Goal: Task Accomplishment & Management: Manage account settings

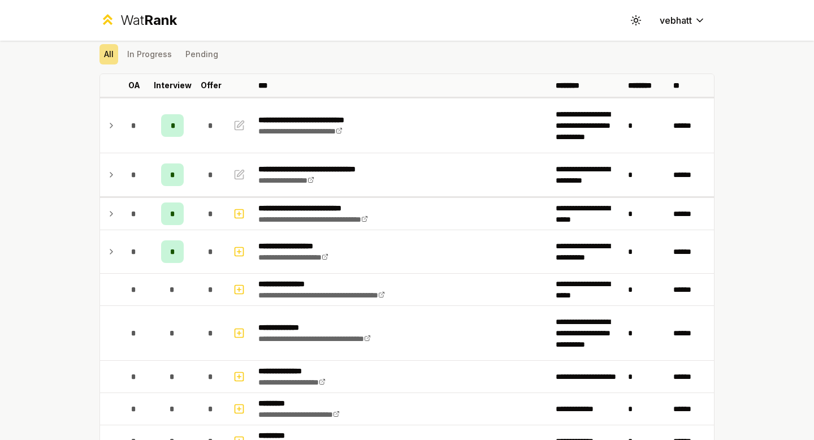
scroll to position [21, 0]
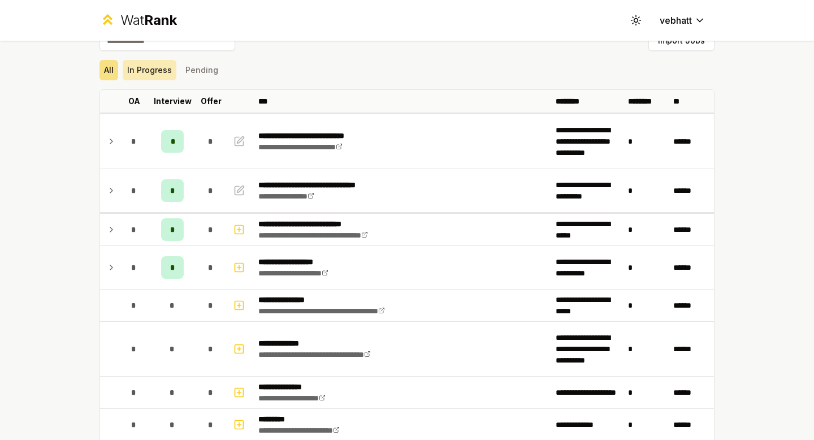
click at [148, 68] on button "In Progress" at bounding box center [150, 70] width 54 height 20
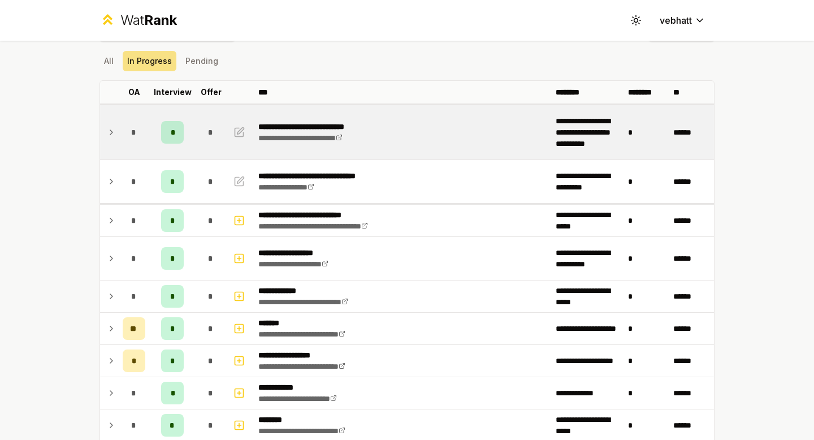
scroll to position [31, 0]
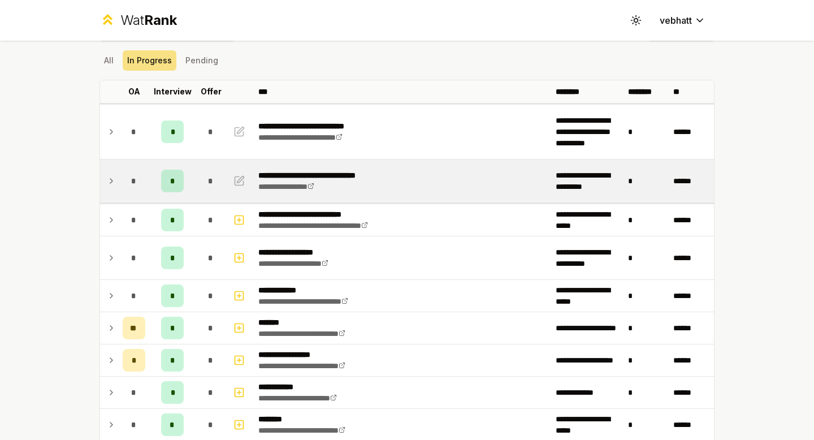
click at [111, 177] on icon at bounding box center [111, 181] width 9 height 14
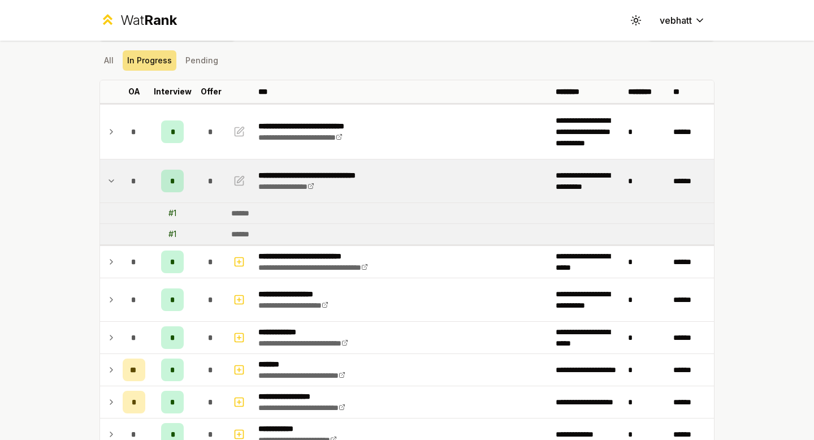
click at [110, 177] on icon at bounding box center [111, 181] width 9 height 14
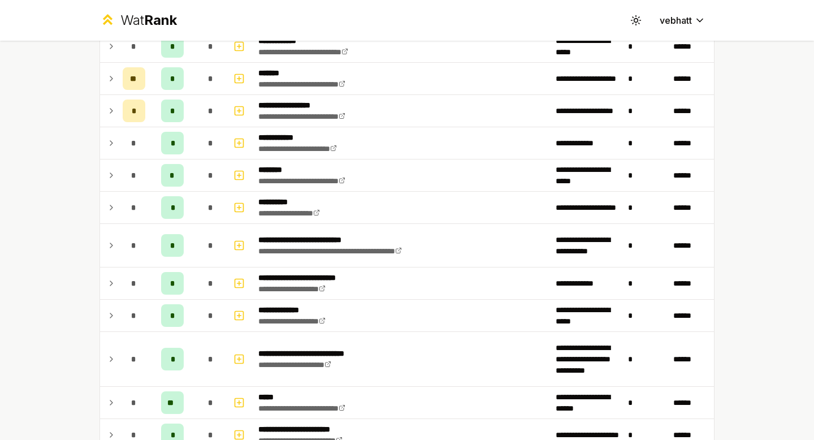
click at [48, 145] on div "**********" at bounding box center [407, 220] width 814 height 440
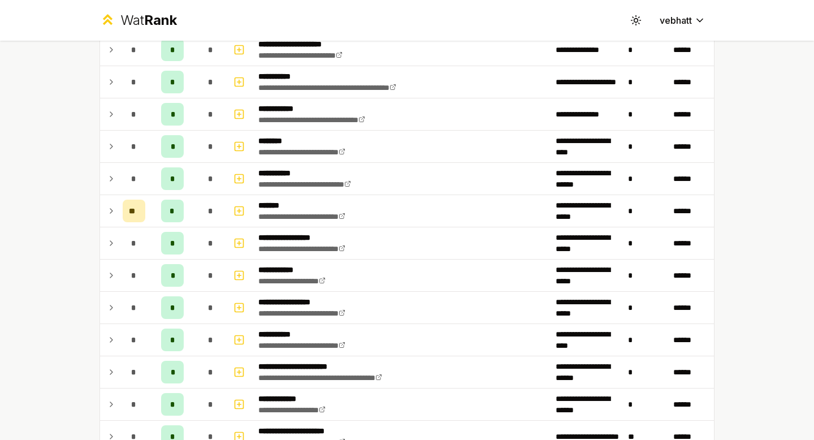
scroll to position [1213, 0]
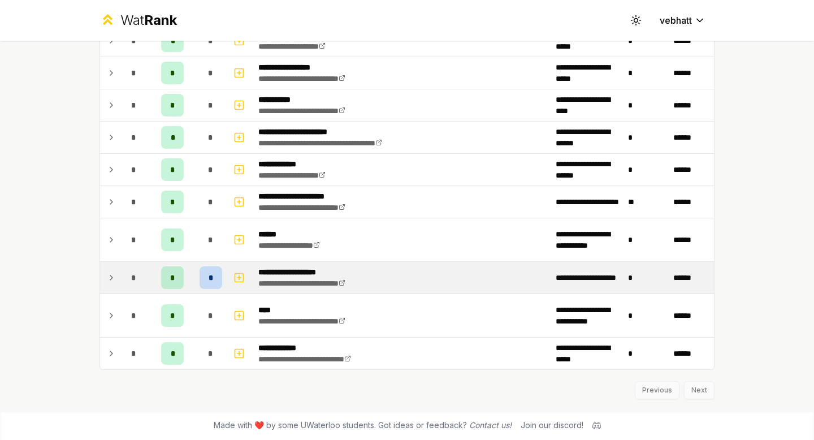
click at [110, 273] on icon at bounding box center [111, 278] width 9 height 14
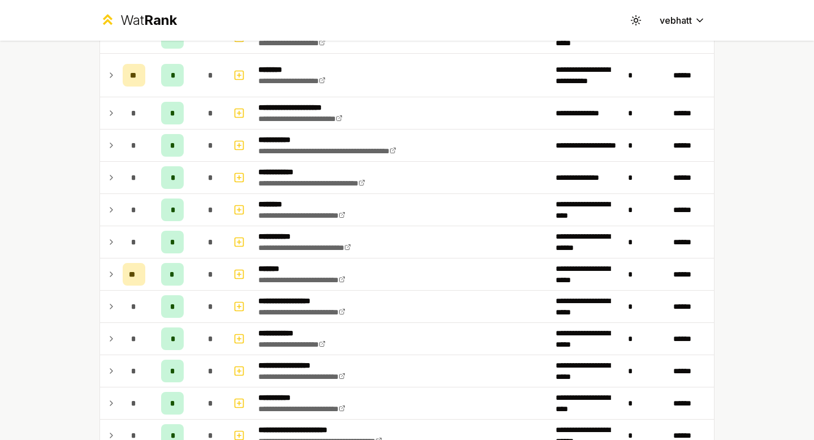
scroll to position [1297, 0]
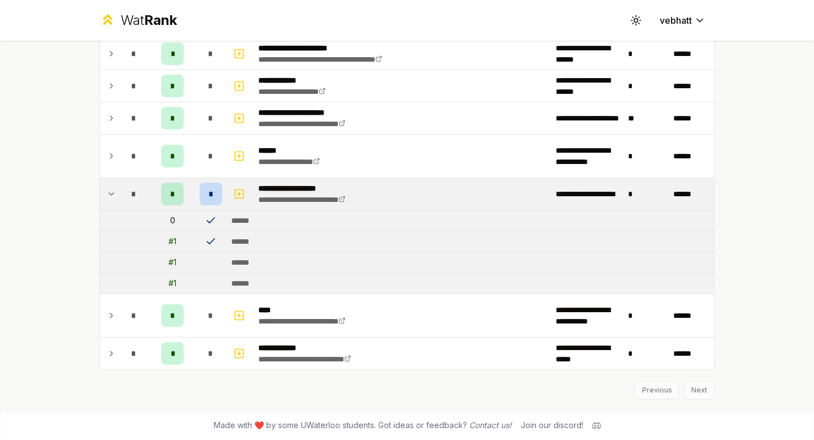
click at [211, 201] on div "*" at bounding box center [211, 194] width 23 height 23
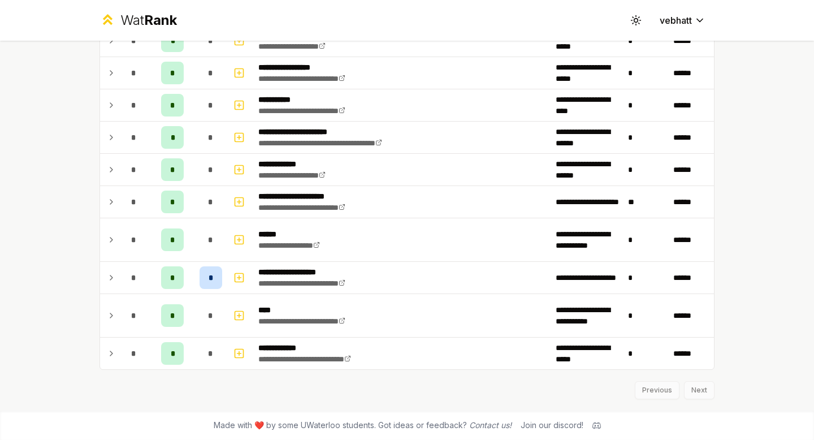
click at [110, 273] on icon at bounding box center [111, 278] width 9 height 14
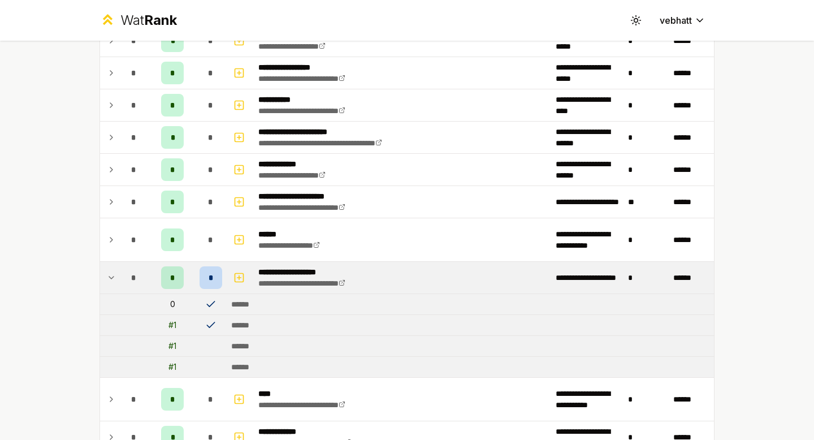
scroll to position [1297, 0]
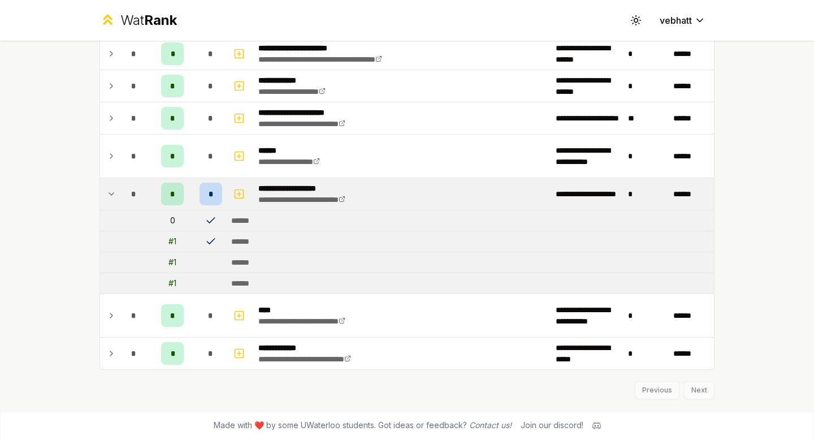
click at [110, 273] on tr "# 1 ******" at bounding box center [407, 262] width 614 height 21
click at [107, 187] on td at bounding box center [109, 194] width 18 height 32
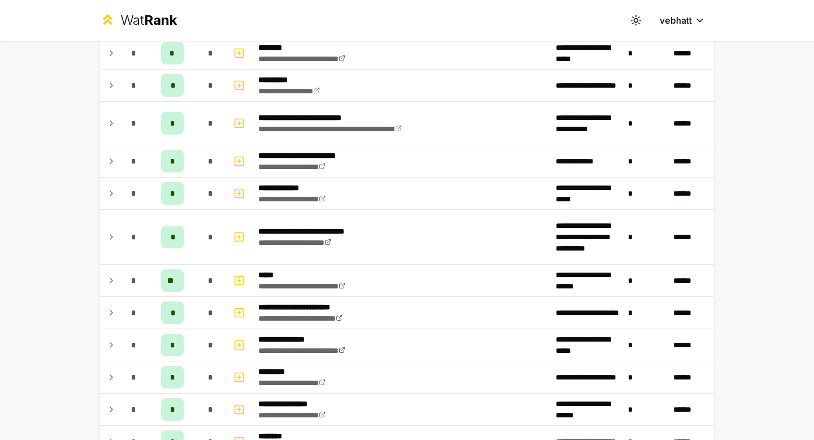
scroll to position [404, 0]
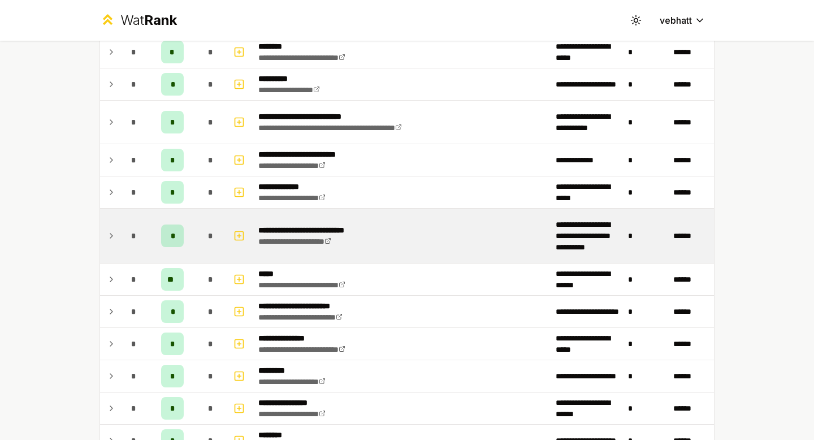
click at [110, 231] on icon at bounding box center [111, 236] width 9 height 14
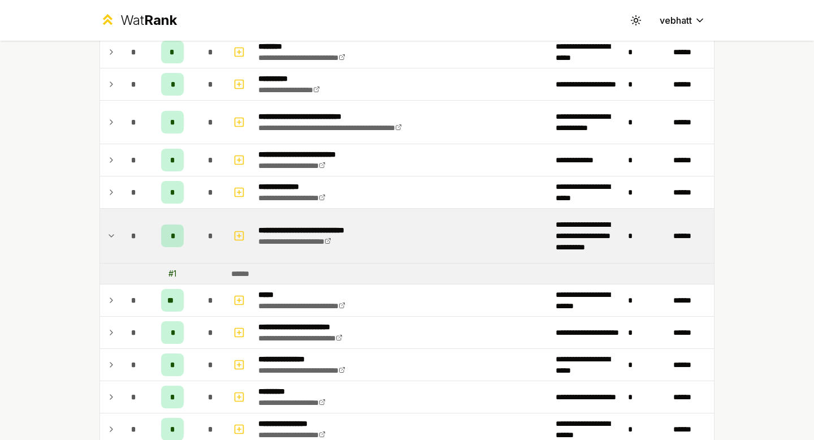
click at [110, 231] on icon at bounding box center [111, 236] width 9 height 14
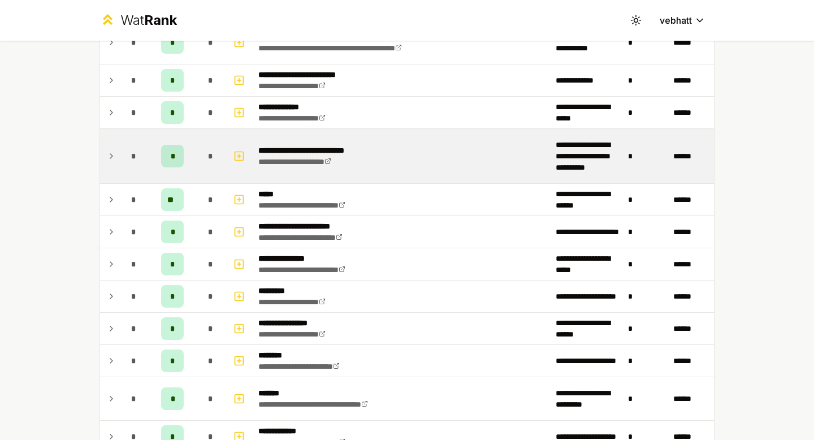
scroll to position [495, 0]
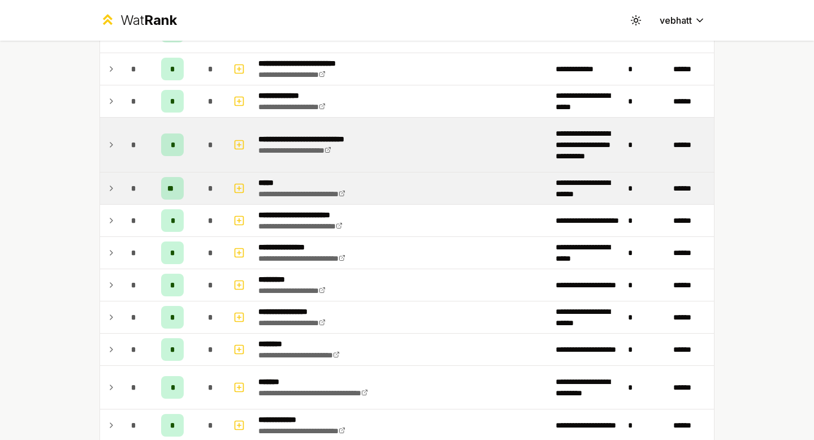
click at [110, 184] on icon at bounding box center [111, 189] width 9 height 14
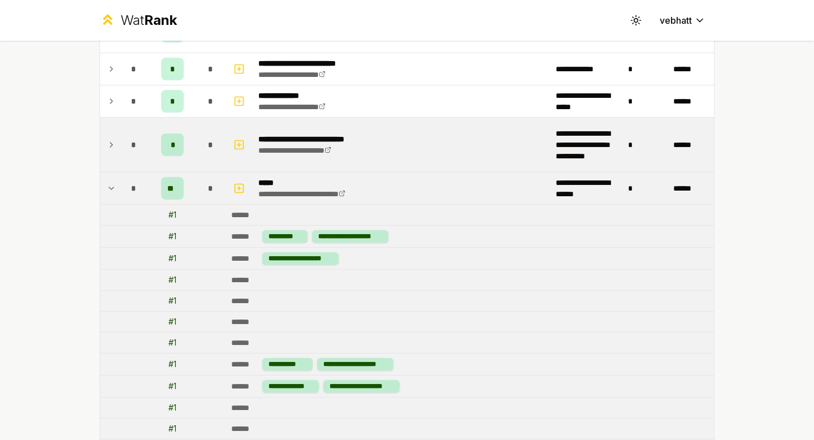
click at [110, 184] on icon at bounding box center [111, 189] width 9 height 14
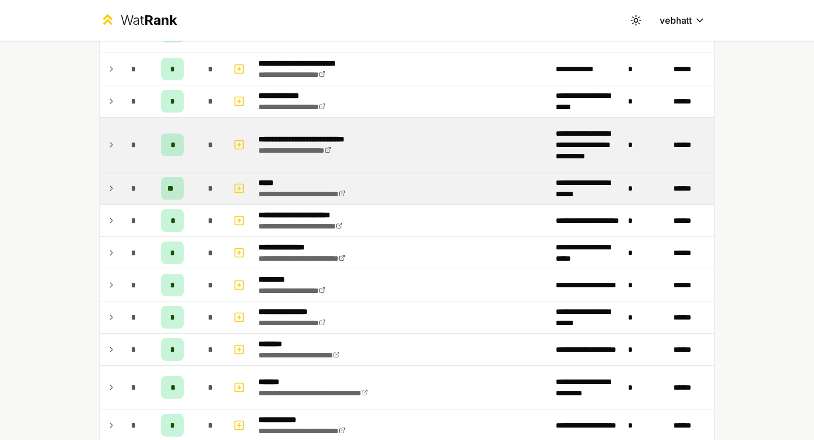
scroll to position [496, 0]
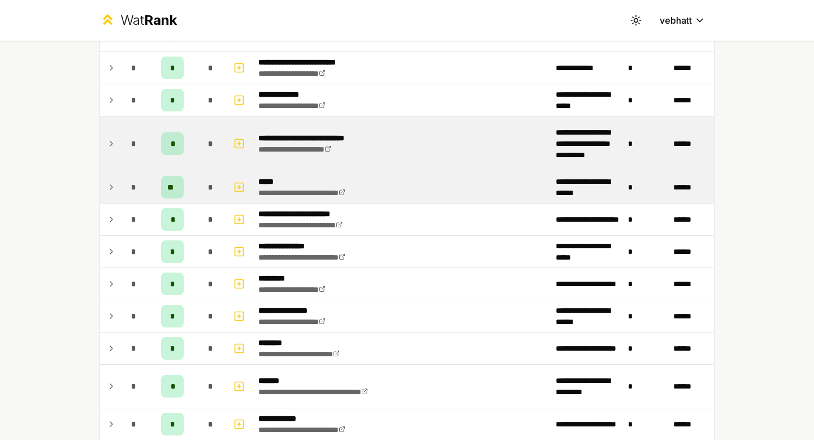
click at [110, 184] on icon at bounding box center [111, 187] width 9 height 14
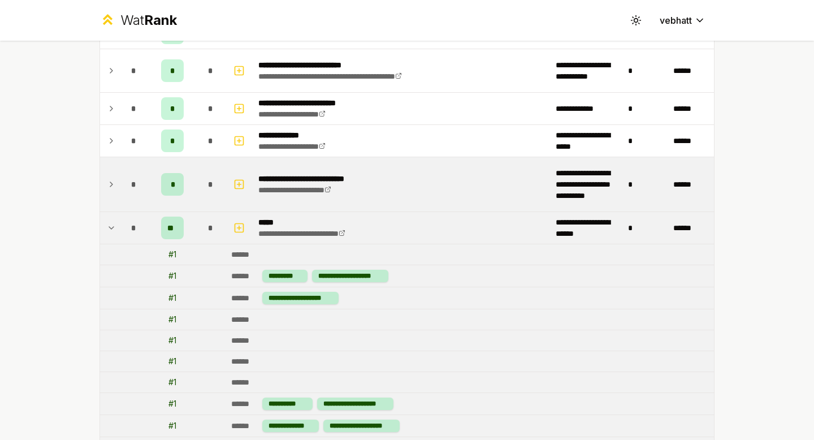
scroll to position [454, 0]
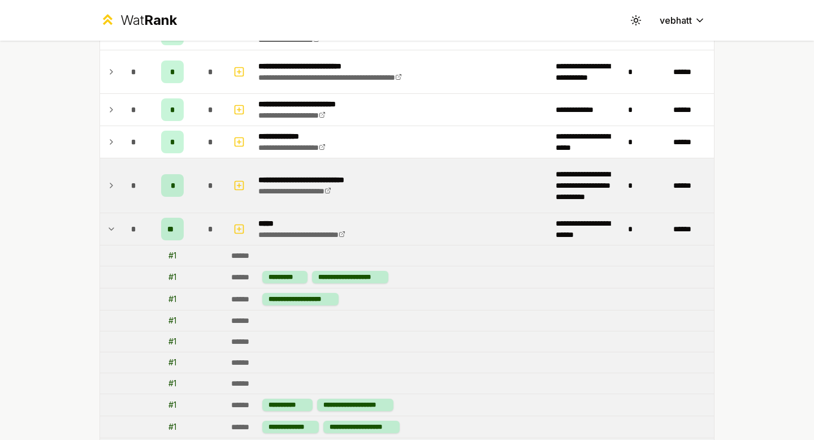
click at [113, 232] on icon at bounding box center [111, 229] width 9 height 14
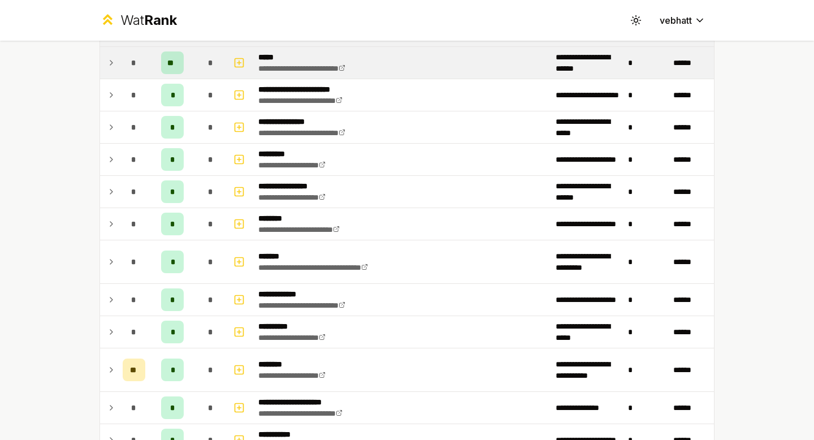
scroll to position [717, 0]
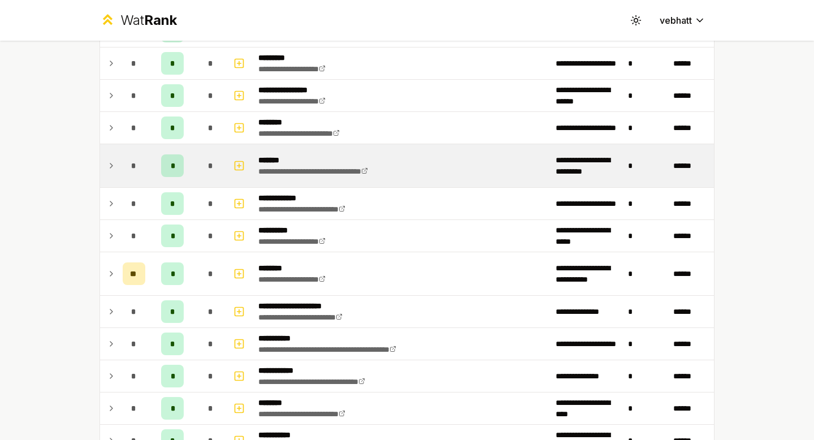
click at [113, 163] on icon at bounding box center [111, 166] width 9 height 14
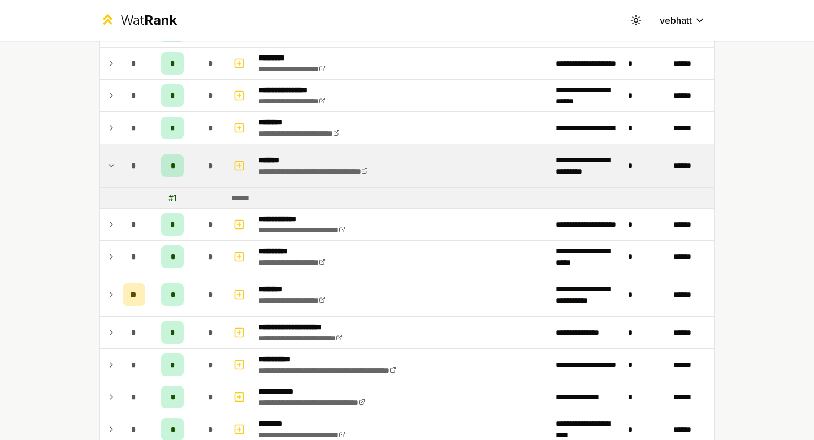
click at [111, 162] on icon at bounding box center [111, 166] width 9 height 14
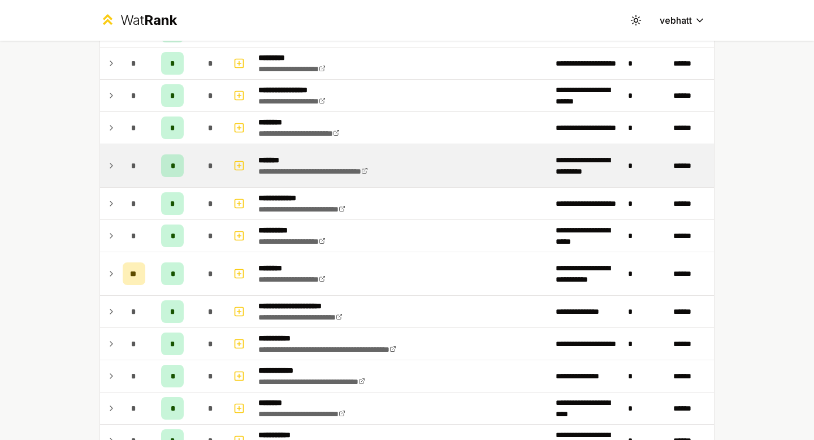
click at [111, 162] on icon at bounding box center [111, 166] width 9 height 14
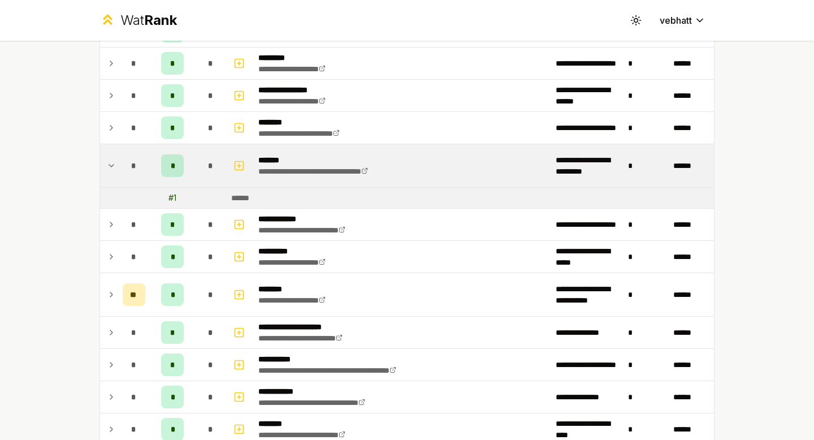
click at [111, 162] on icon at bounding box center [111, 166] width 9 height 14
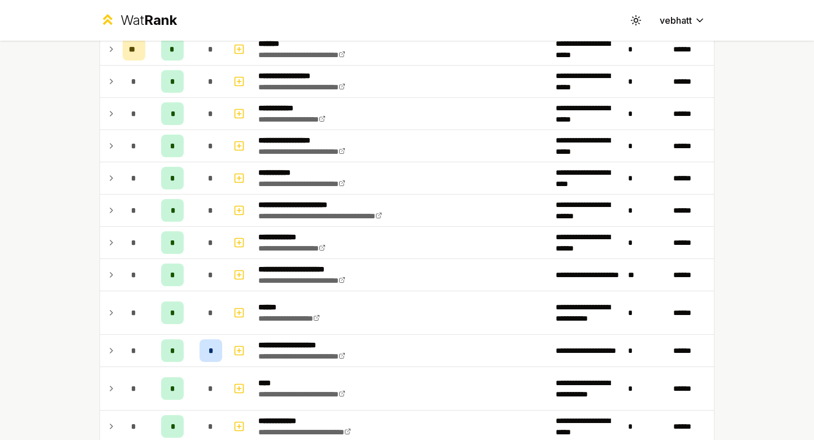
scroll to position [1151, 0]
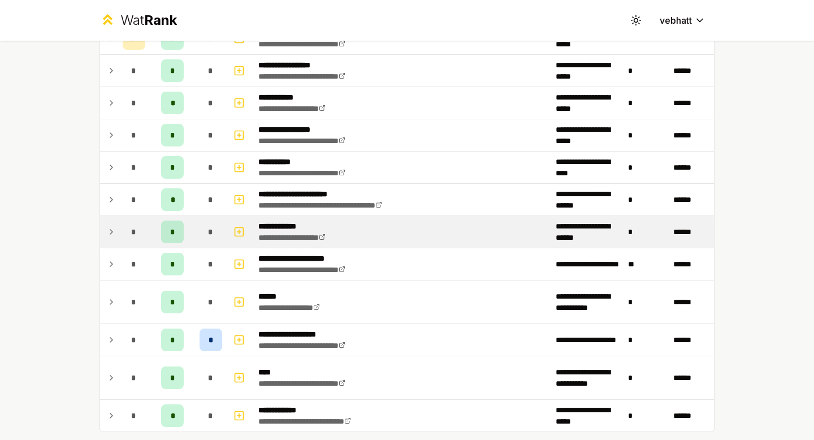
click at [106, 230] on td at bounding box center [109, 232] width 18 height 32
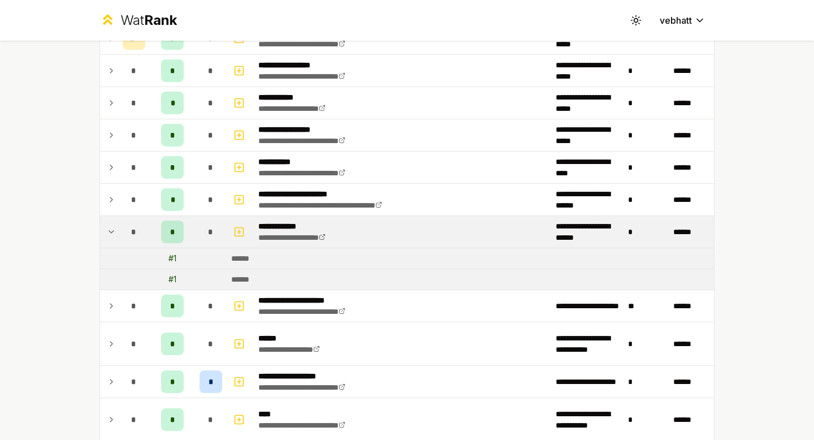
click at [110, 230] on icon at bounding box center [111, 232] width 9 height 14
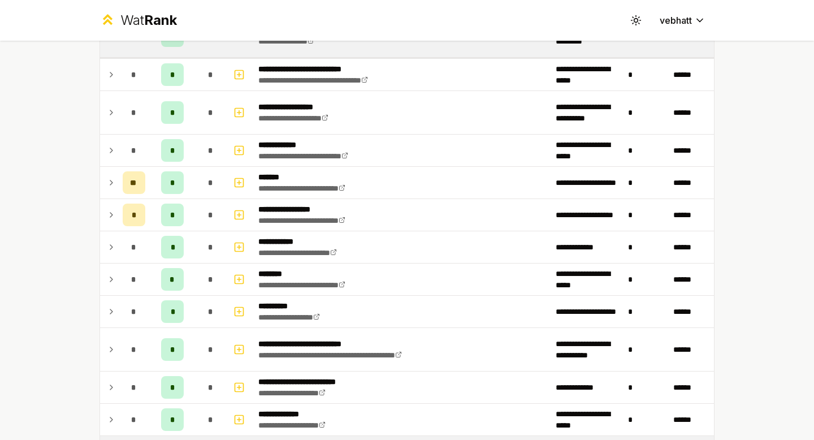
scroll to position [0, 0]
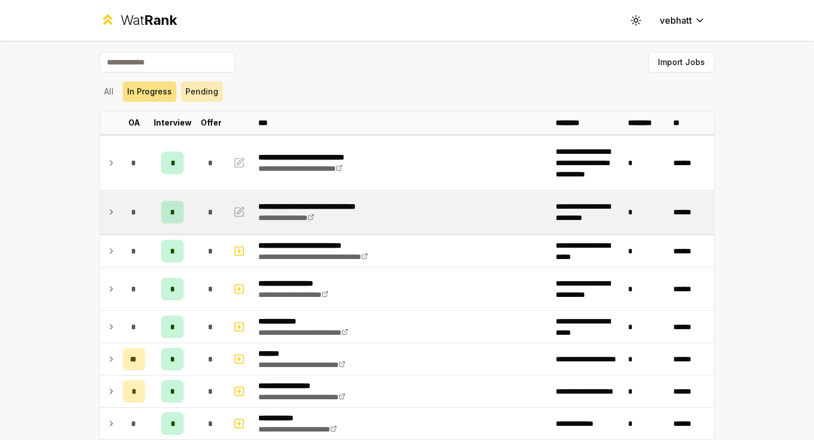
click at [186, 94] on button "Pending" at bounding box center [202, 91] width 42 height 20
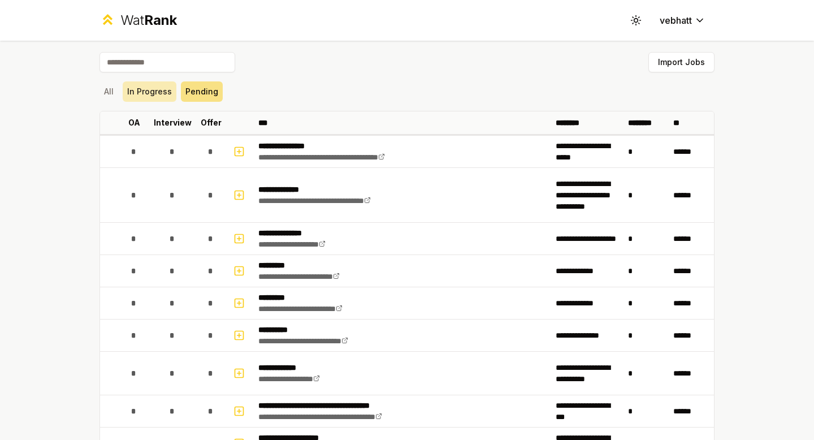
click at [163, 89] on button "In Progress" at bounding box center [150, 91] width 54 height 20
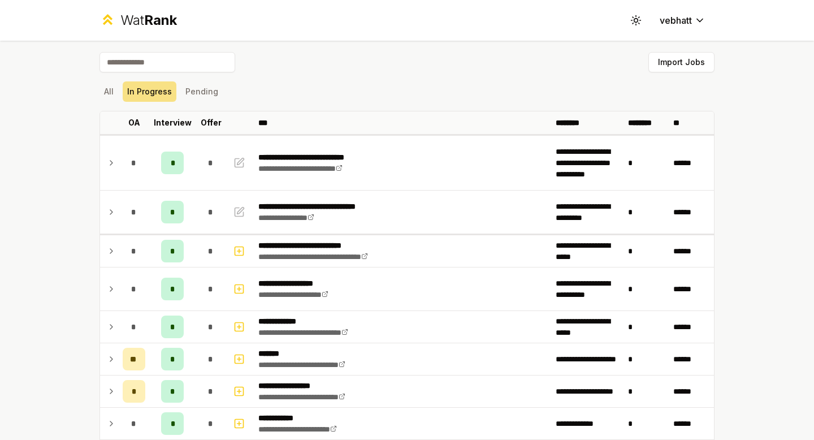
click at [294, 94] on div "All In Progress Pending" at bounding box center [407, 91] width 615 height 20
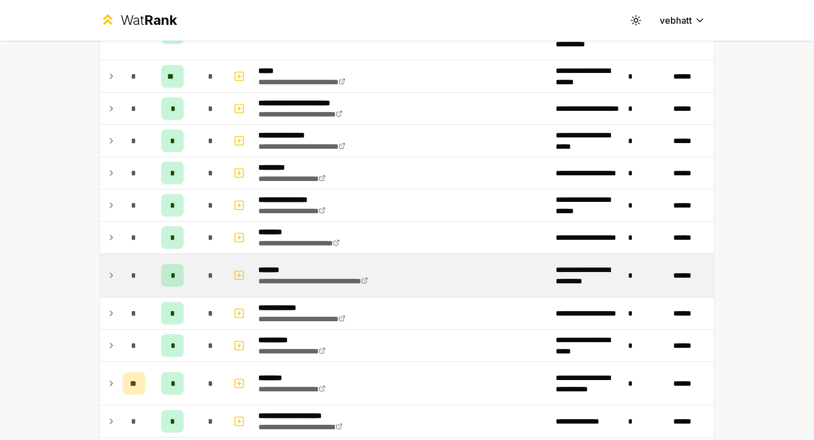
scroll to position [1213, 0]
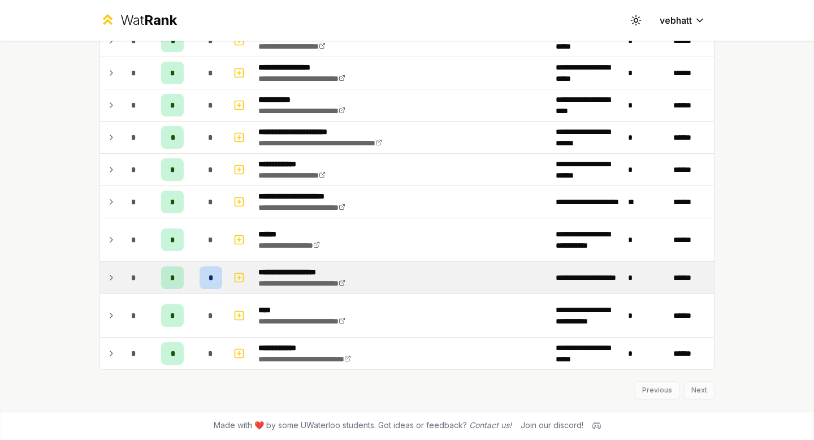
click at [111, 273] on icon at bounding box center [111, 278] width 9 height 14
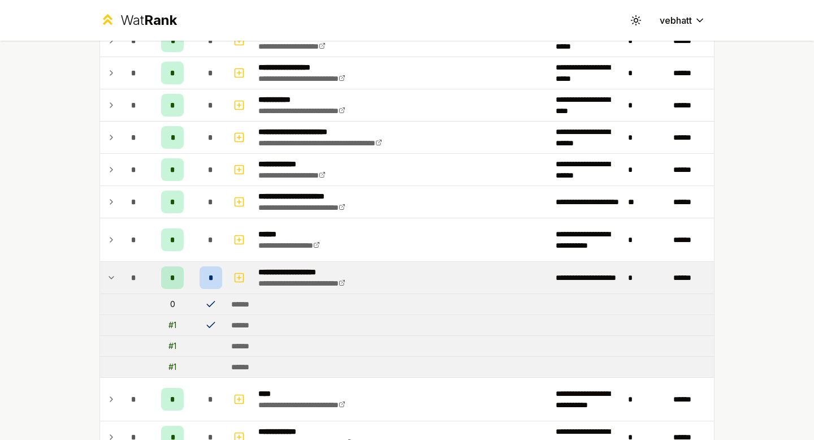
click at [111, 273] on icon at bounding box center [111, 278] width 9 height 14
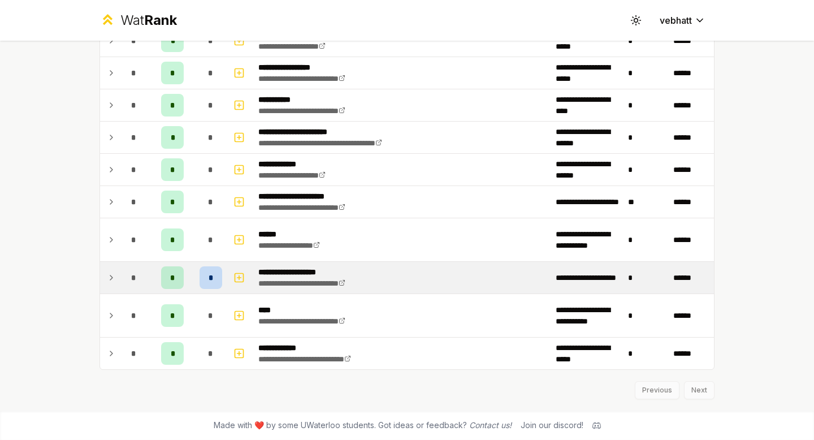
click at [111, 273] on icon at bounding box center [111, 278] width 9 height 14
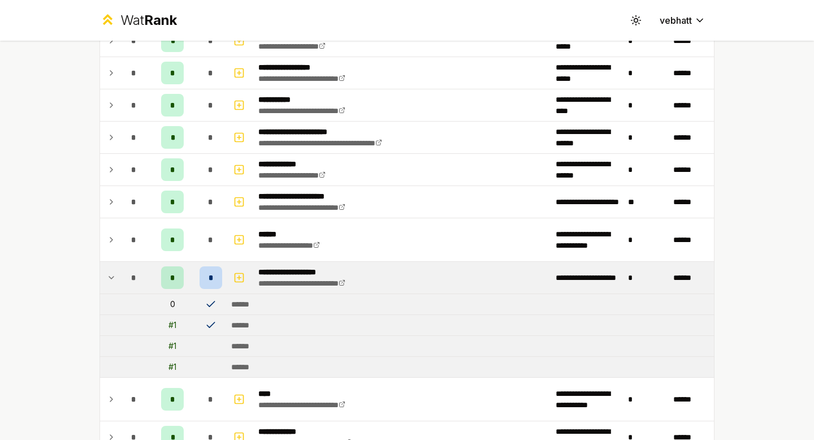
click at [111, 273] on icon at bounding box center [111, 278] width 9 height 14
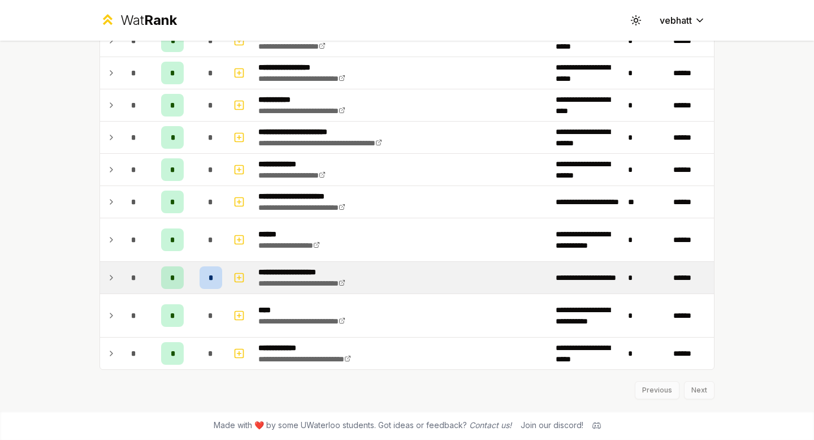
click at [110, 273] on icon at bounding box center [111, 278] width 9 height 14
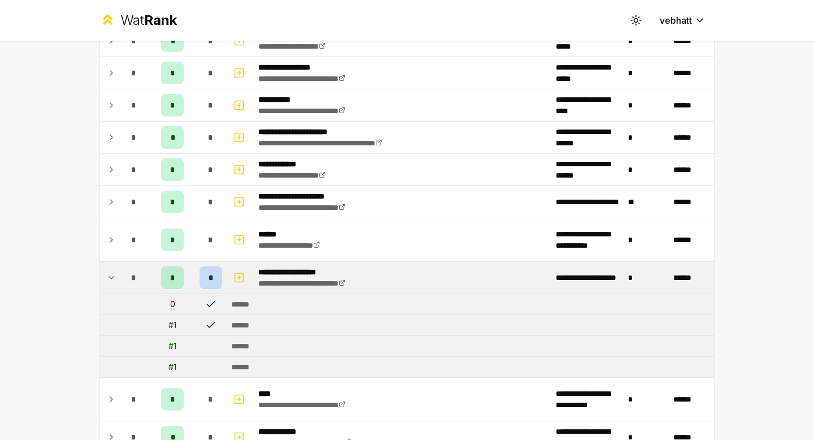
click at [110, 273] on icon at bounding box center [111, 278] width 9 height 14
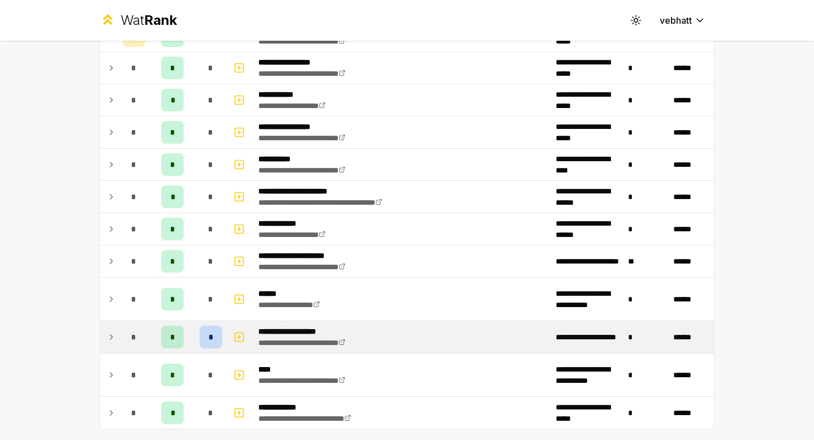
scroll to position [1157, 0]
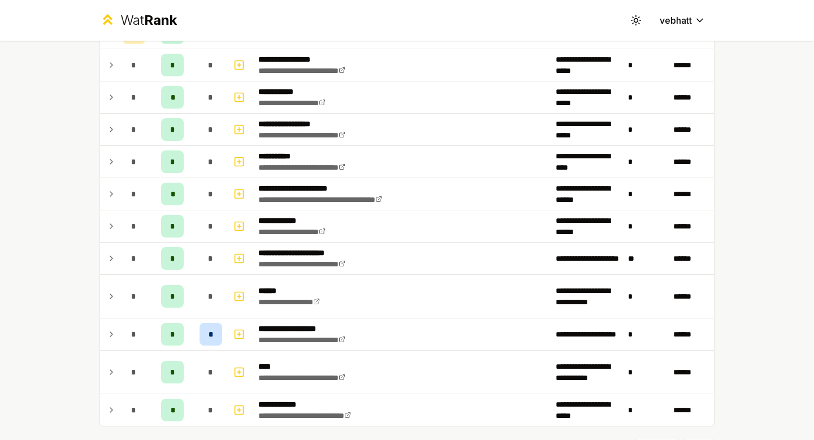
click at [107, 330] on icon at bounding box center [111, 334] width 9 height 14
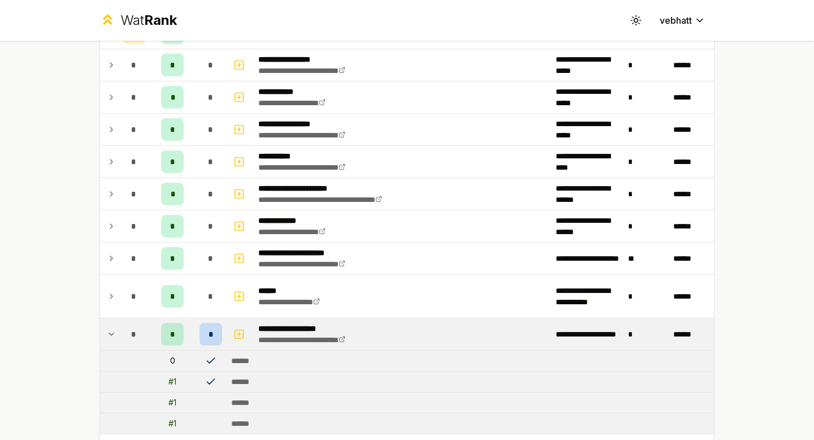
click at [107, 330] on icon at bounding box center [111, 334] width 9 height 14
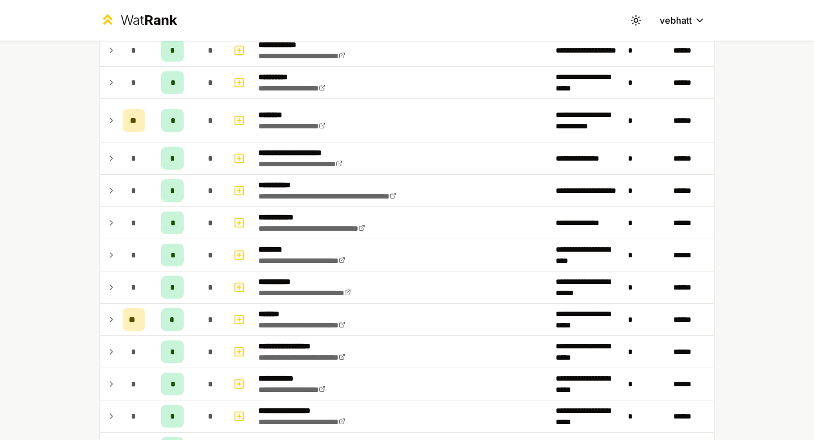
scroll to position [889, 0]
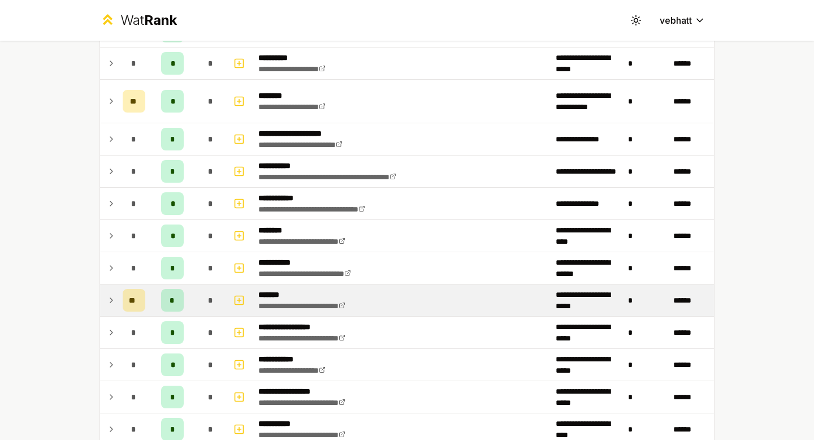
click at [110, 296] on icon at bounding box center [111, 301] width 9 height 14
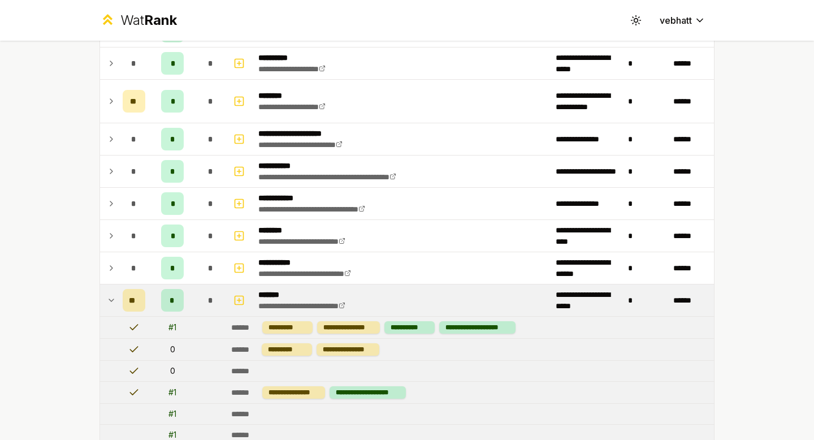
click at [110, 296] on icon at bounding box center [111, 301] width 9 height 14
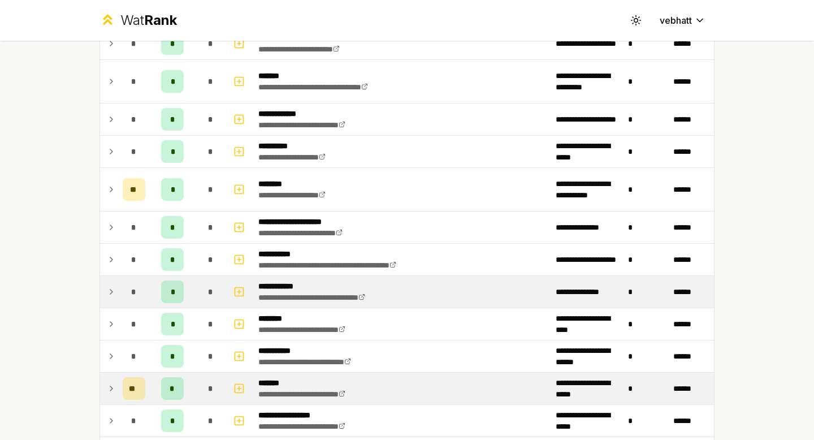
scroll to position [796, 0]
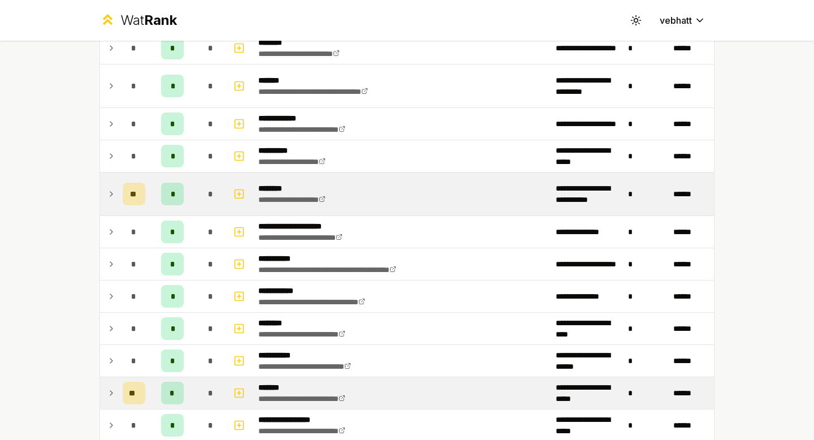
click at [108, 192] on icon at bounding box center [111, 194] width 9 height 14
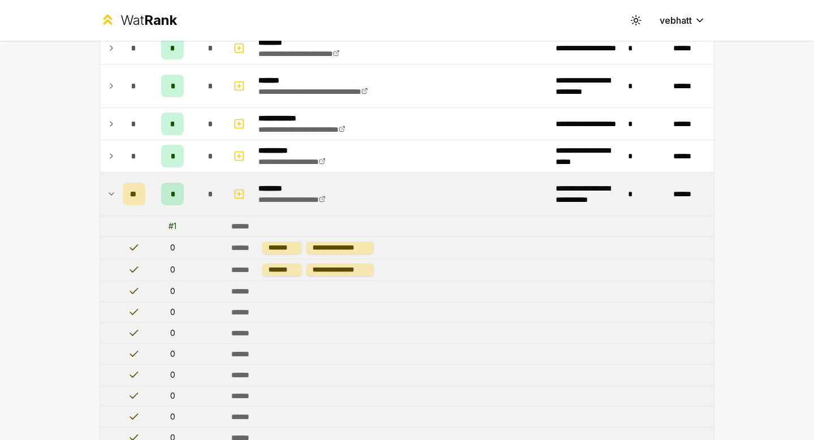
click at [108, 192] on icon at bounding box center [111, 194] width 9 height 14
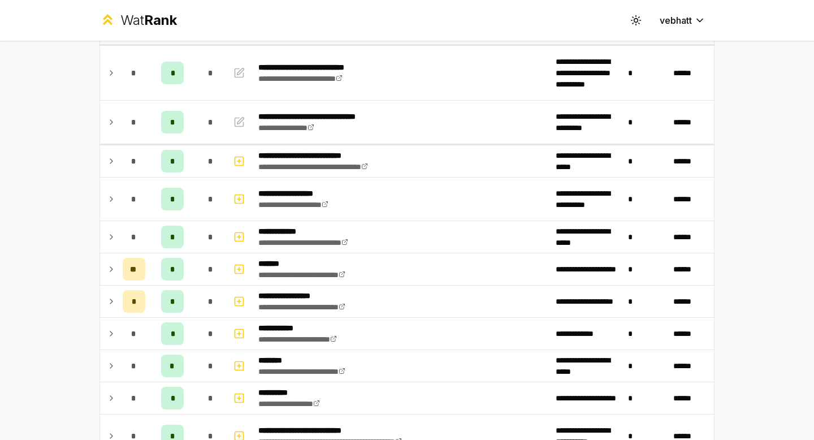
scroll to position [81, 0]
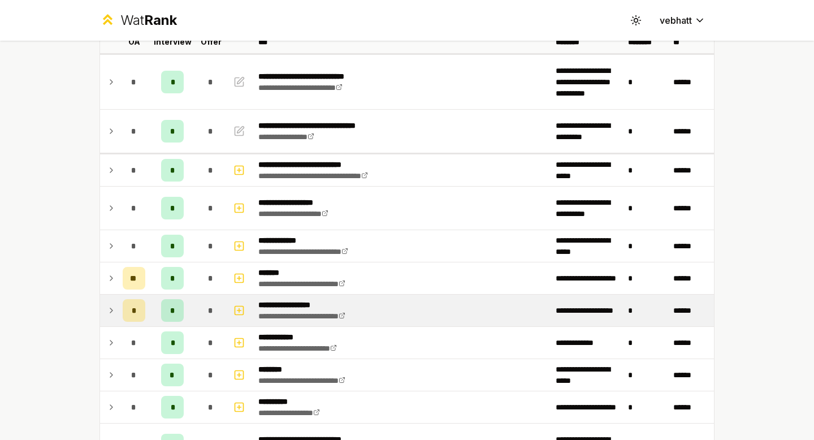
click at [107, 311] on icon at bounding box center [111, 311] width 9 height 14
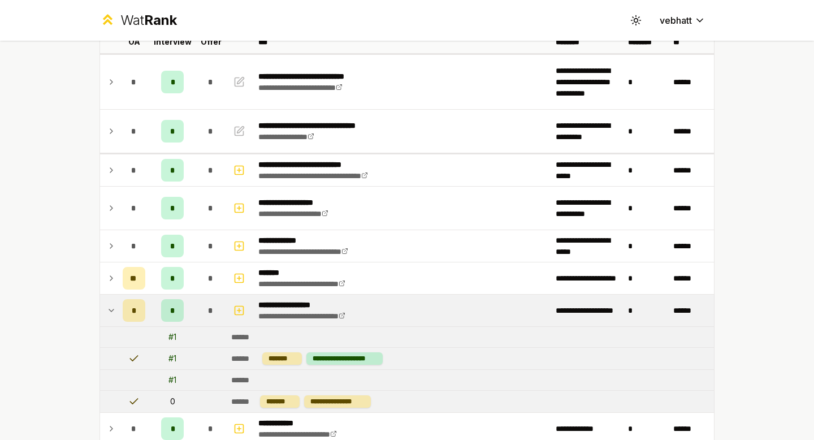
click at [107, 308] on icon at bounding box center [111, 311] width 9 height 14
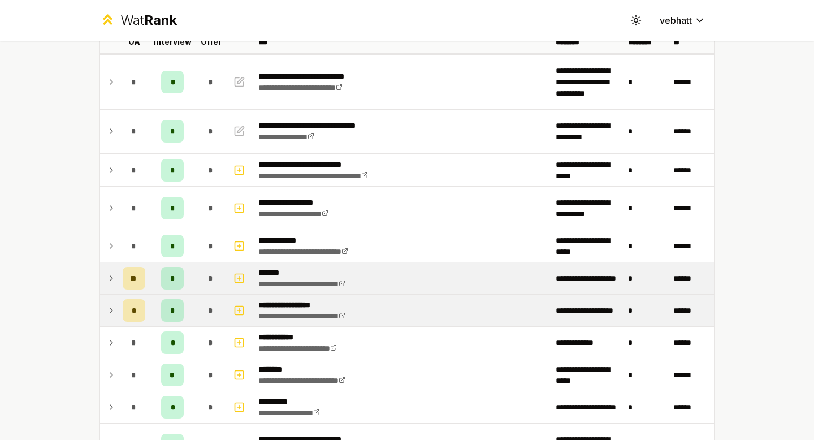
click at [108, 271] on icon at bounding box center [111, 278] width 9 height 14
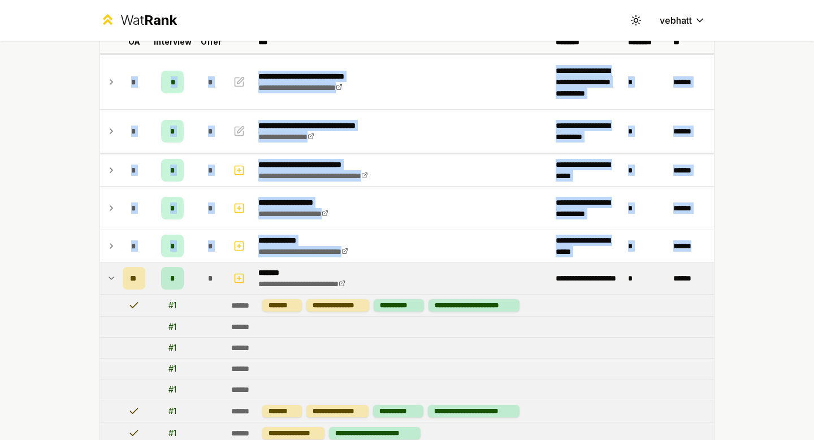
drag, startPoint x: 109, startPoint y: 271, endPoint x: 77, endPoint y: 280, distance: 33.3
click at [77, 280] on div "**********" at bounding box center [407, 220] width 814 height 440
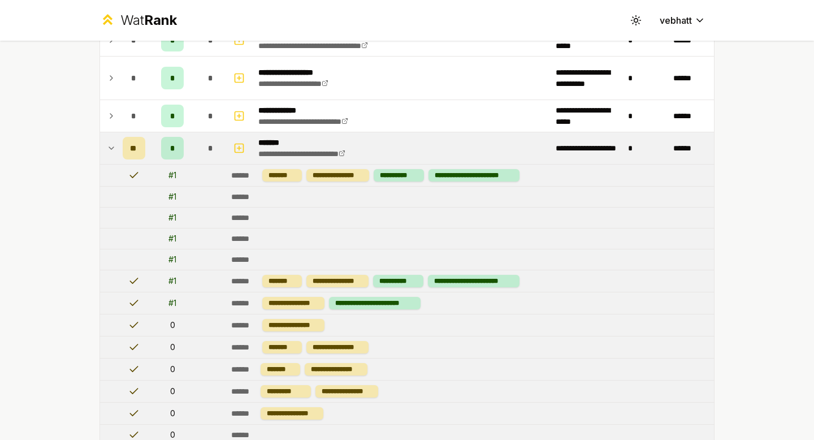
scroll to position [212, 0]
click at [110, 146] on icon at bounding box center [111, 148] width 9 height 14
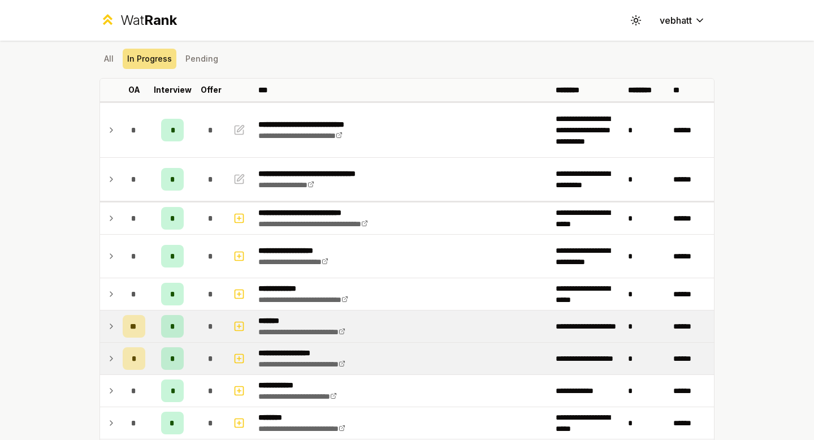
scroll to position [16, 0]
